Goal: Transaction & Acquisition: Purchase product/service

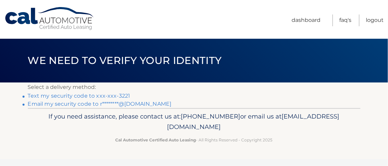
click at [65, 96] on link "Text my security code to xxx-xxx-3221" at bounding box center [79, 95] width 102 height 6
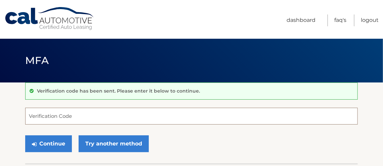
click at [37, 113] on input "Verification Code" at bounding box center [191, 116] width 333 height 17
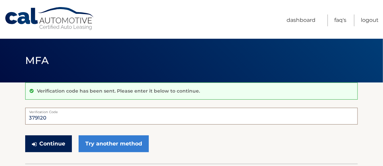
type input "379120"
click at [48, 140] on button "Continue" at bounding box center [48, 143] width 47 height 17
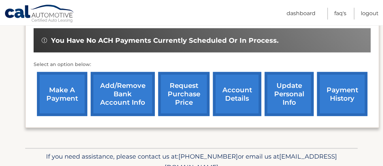
scroll to position [235, 0]
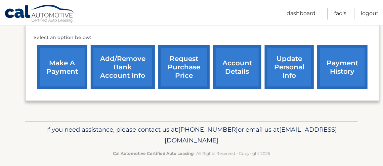
click at [56, 66] on link "make a payment" at bounding box center [62, 67] width 50 height 44
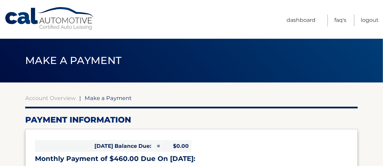
select select "MzViNDI5OTgtMTNmYS00ZTI4LWEwMGQtZGNjZTBmZWFmMzcx"
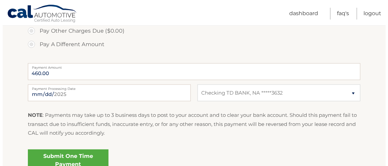
scroll to position [269, 0]
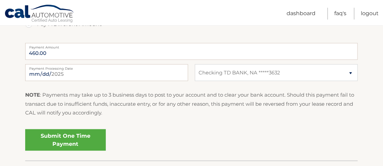
click at [60, 140] on link "Submit One Time Payment" at bounding box center [65, 140] width 81 height 22
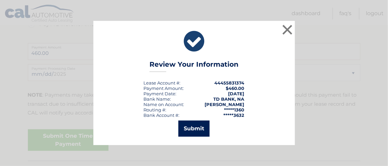
click at [191, 128] on button "Submit" at bounding box center [193, 128] width 31 height 16
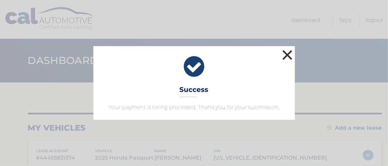
click at [289, 55] on button "×" at bounding box center [287, 54] width 13 height 13
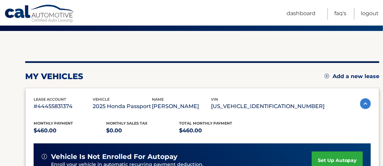
scroll to position [51, 0]
click at [295, 13] on link "Dashboard" at bounding box center [301, 14] width 29 height 12
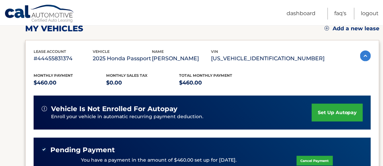
scroll to position [85, 0]
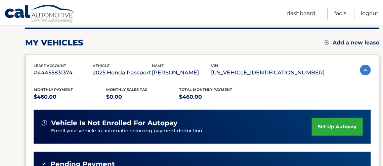
click at [363, 69] on img at bounding box center [365, 70] width 11 height 11
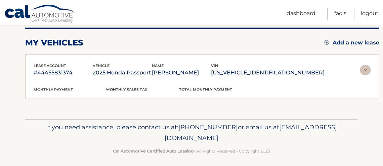
scroll to position [75, 0]
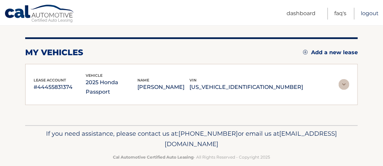
click at [368, 13] on link "Logout" at bounding box center [370, 14] width 18 height 12
